Goal: Transaction & Acquisition: Purchase product/service

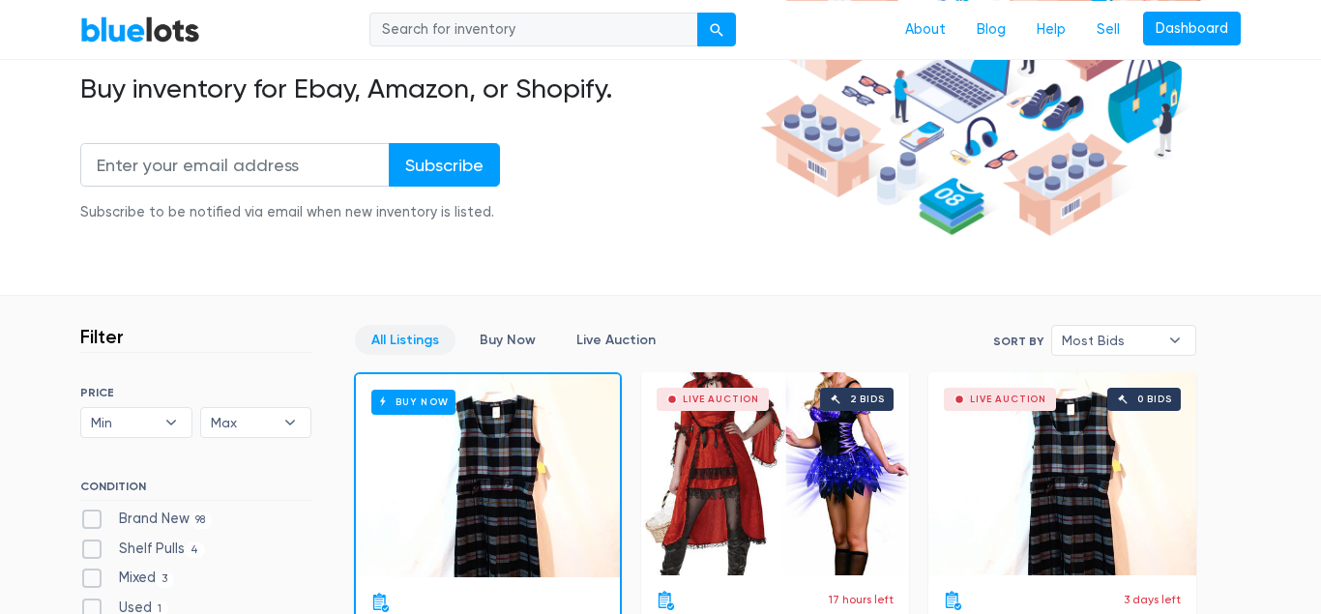
scroll to position [296, 0]
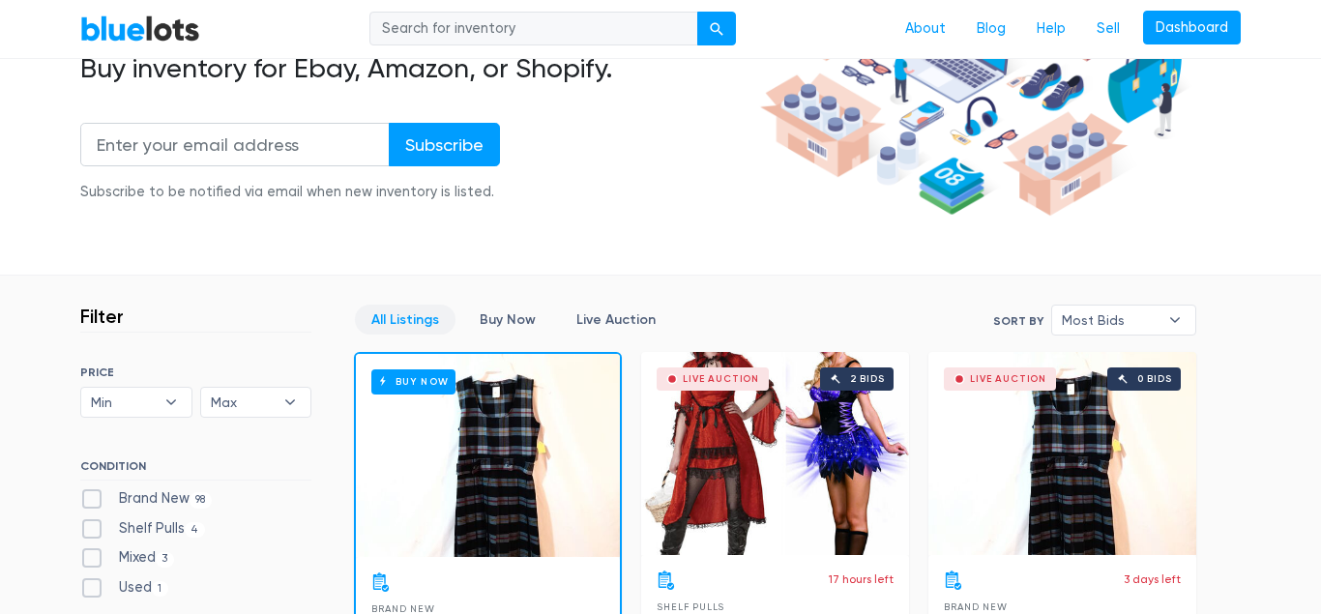
click at [93, 499] on label "Brand New 98" at bounding box center [146, 498] width 132 height 21
click at [93, 499] on New"] "Brand New 98" at bounding box center [86, 494] width 13 height 13
checkbox New"] "true"
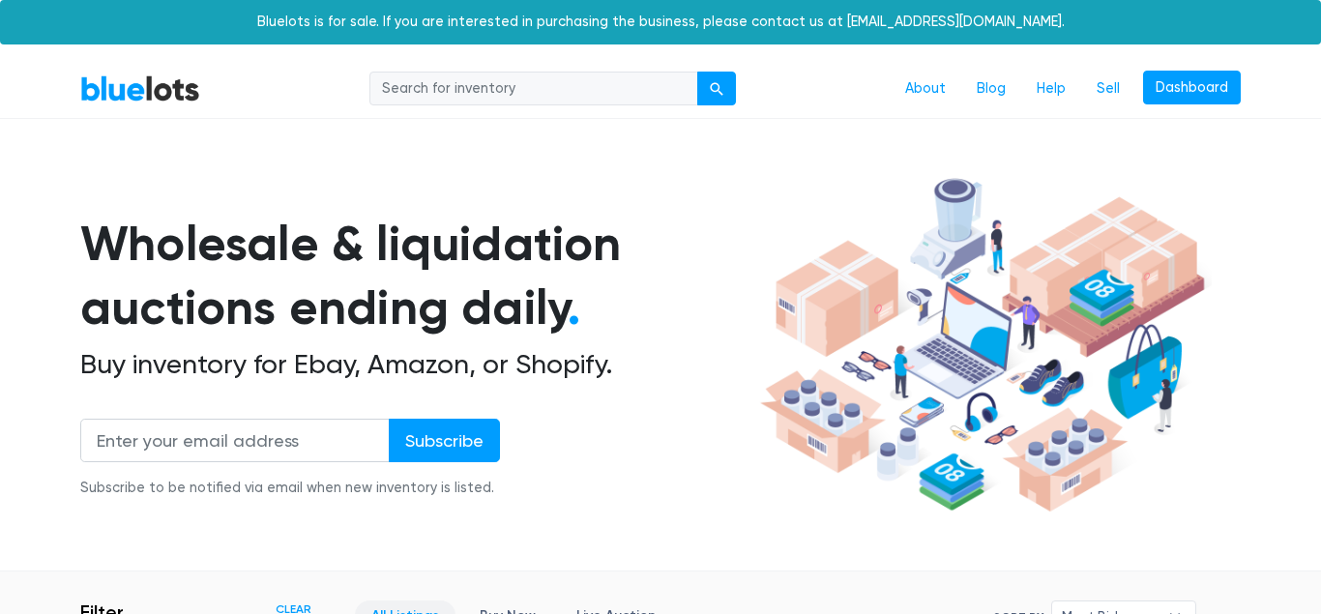
scroll to position [717, 0]
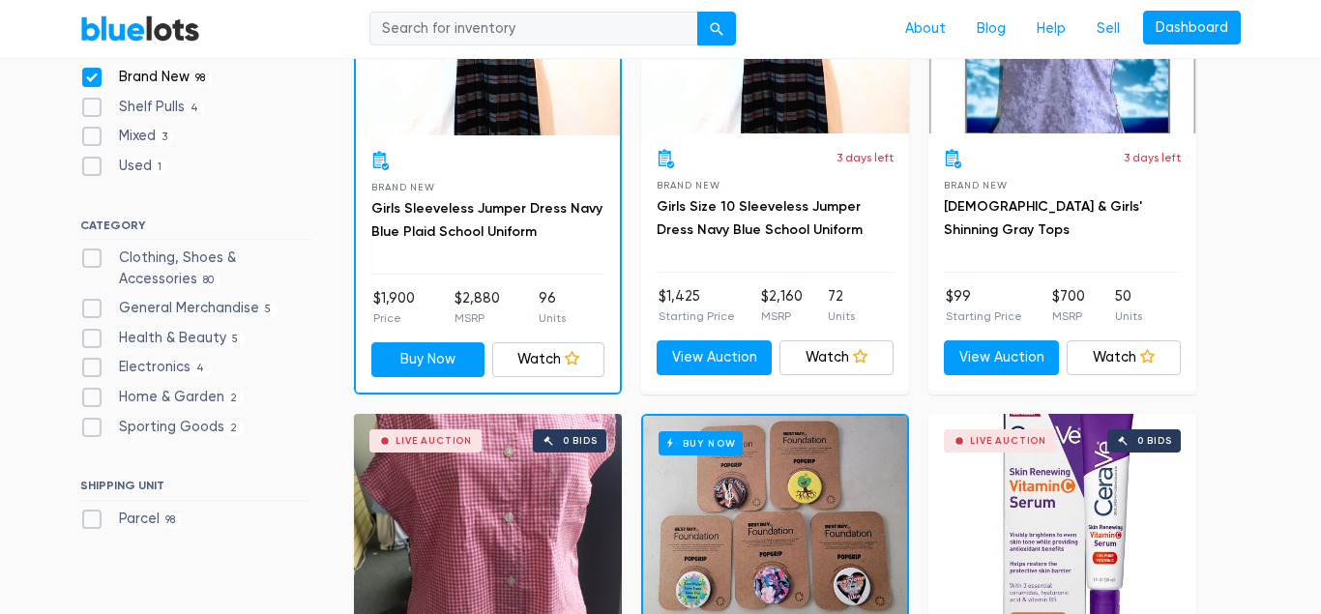
click at [94, 257] on label "Clothing, Shoes & Accessories 80" at bounding box center [195, 269] width 231 height 42
click at [93, 257] on Accessories"] "Clothing, Shoes & Accessories 80" at bounding box center [86, 254] width 13 height 13
checkbox Accessories"] "true"
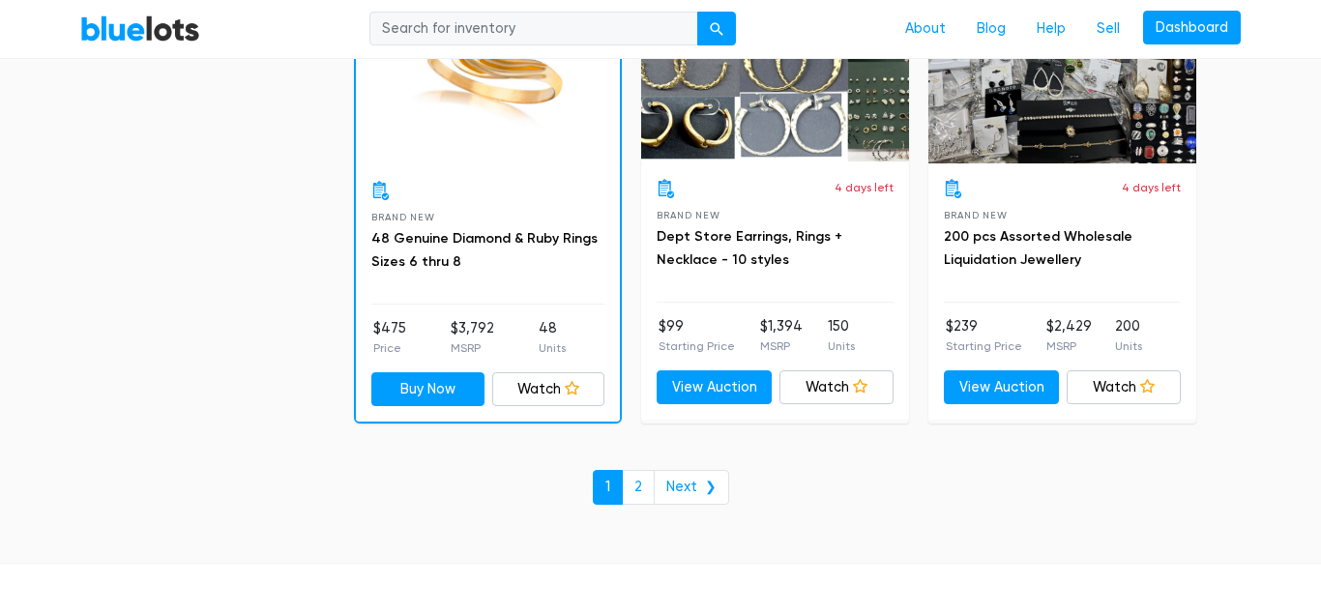
scroll to position [8410, 0]
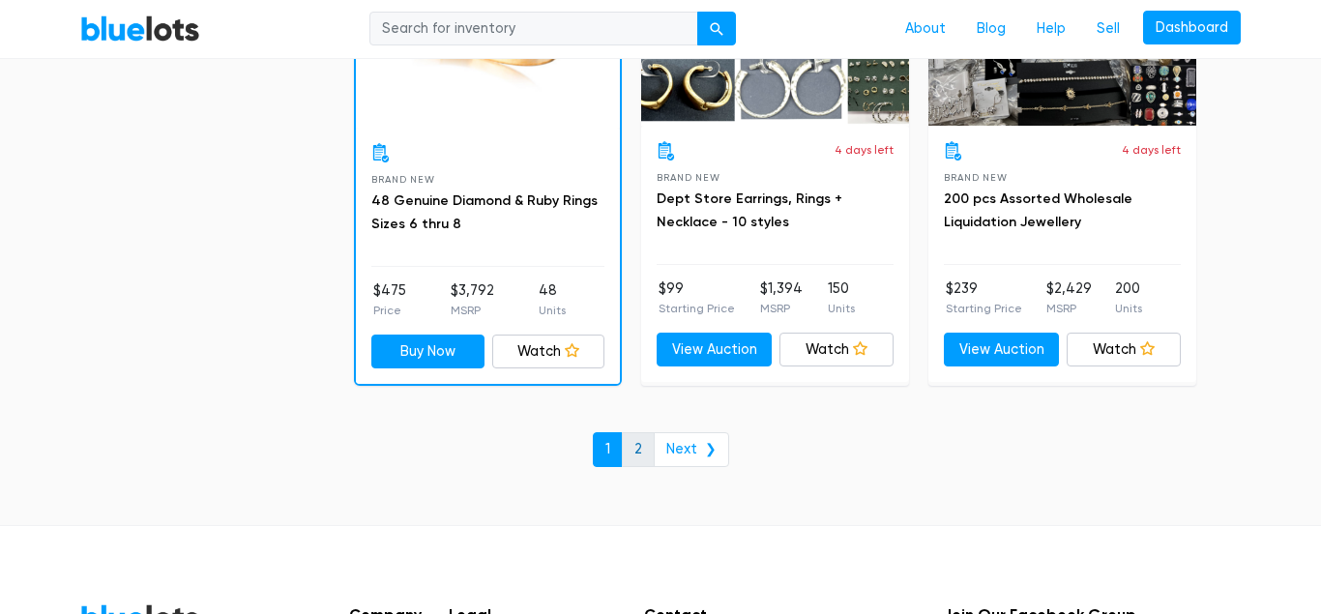
click at [642, 442] on link "2" at bounding box center [638, 449] width 33 height 35
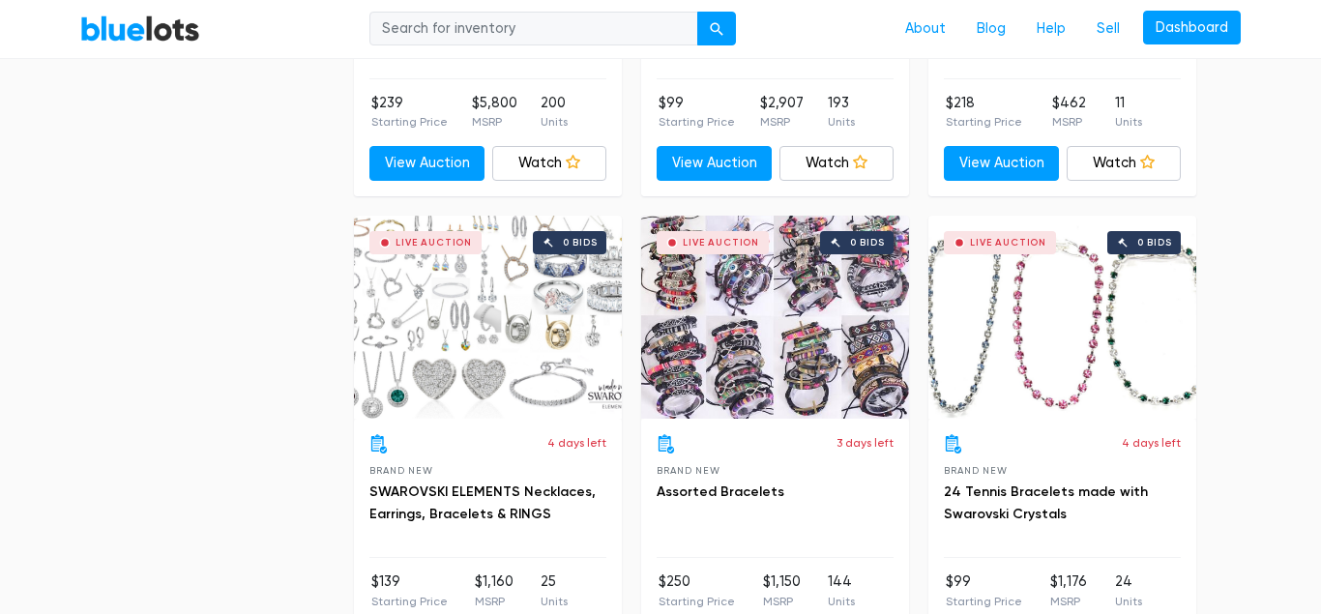
scroll to position [2860, 0]
